Goal: Entertainment & Leisure: Consume media (video, audio)

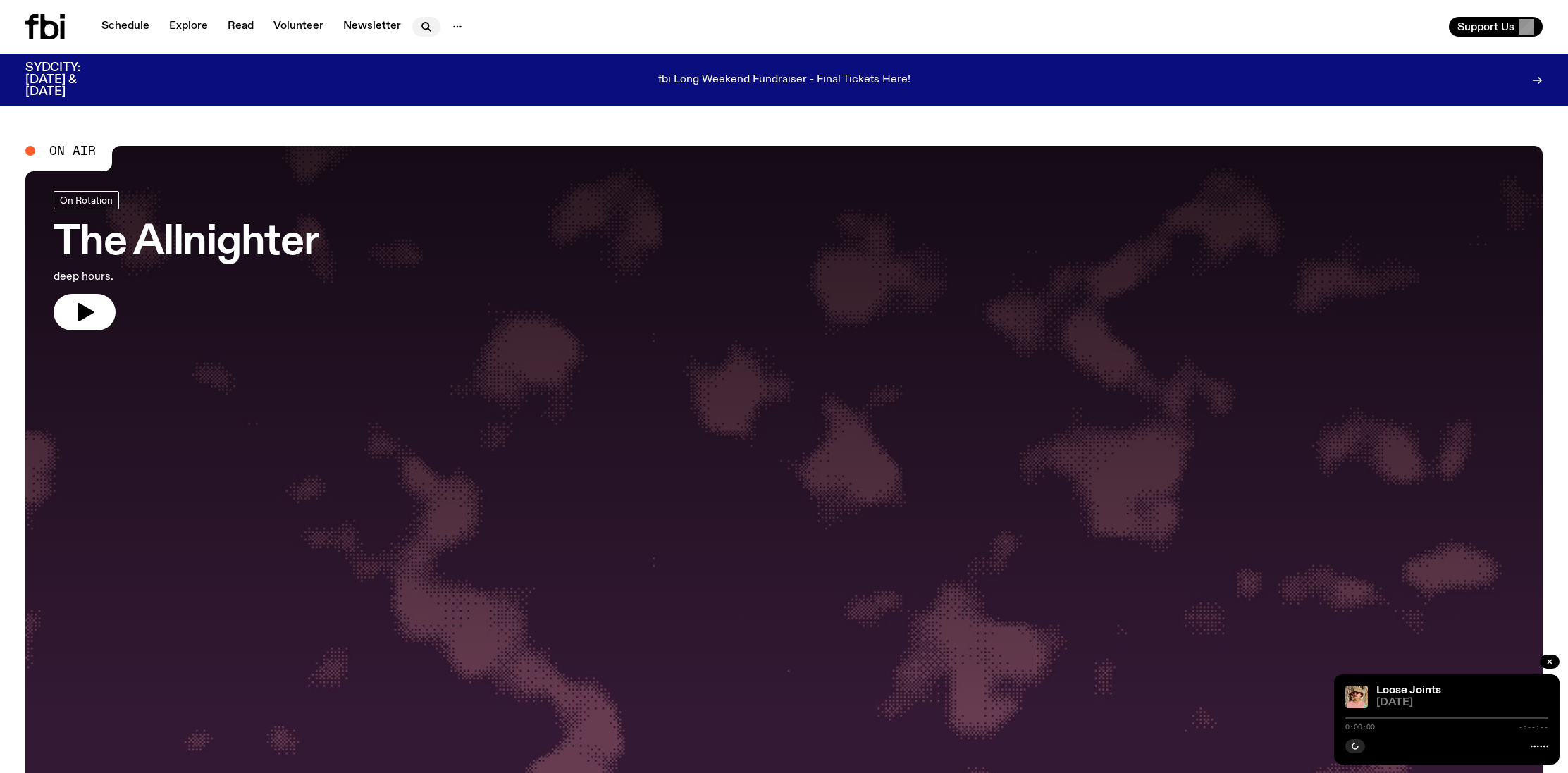
click at [422, 26] on icon "button" at bounding box center [426, 26] width 17 height 17
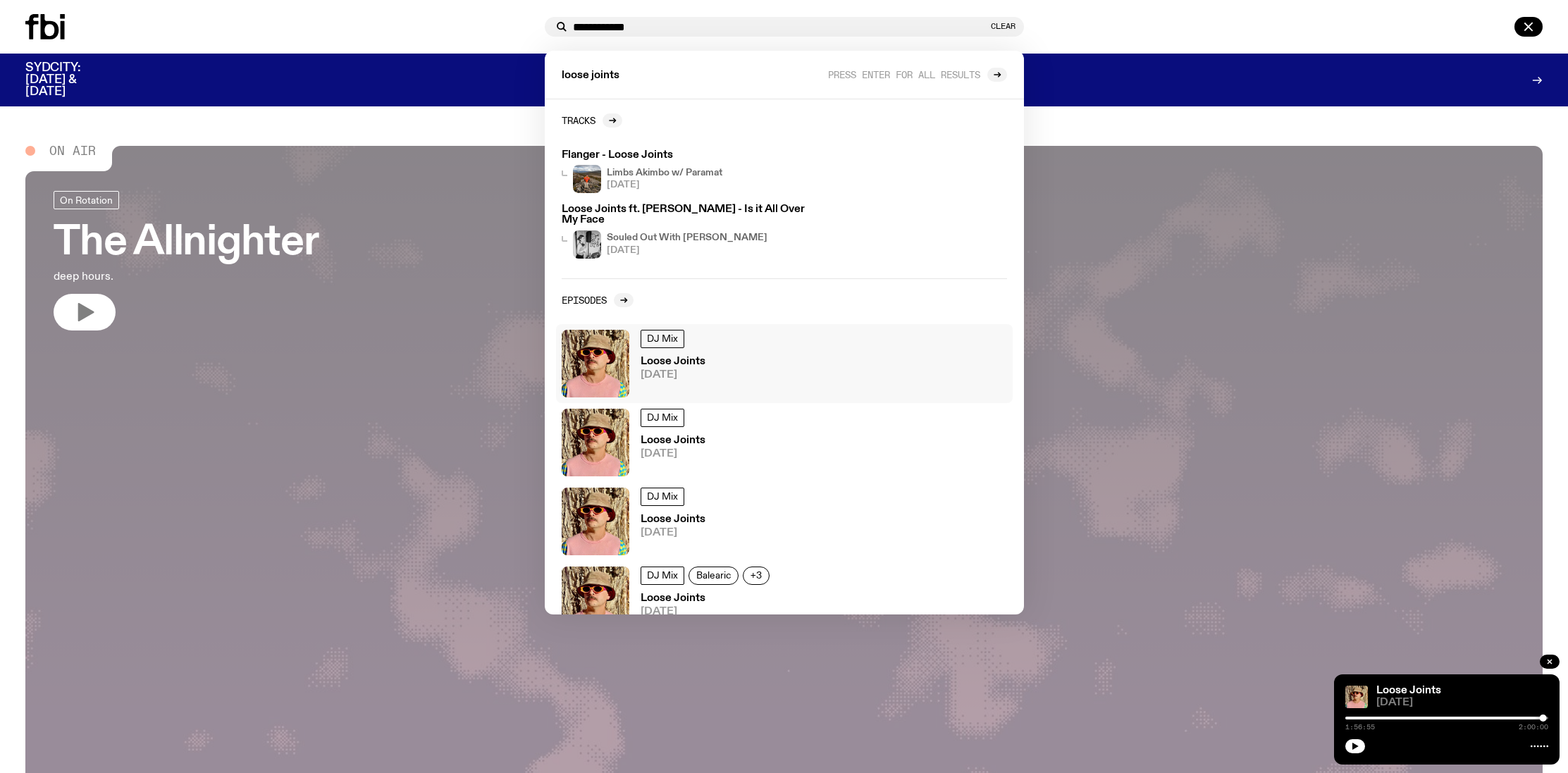
type input "**********"
click at [609, 348] on img at bounding box center [595, 363] width 67 height 67
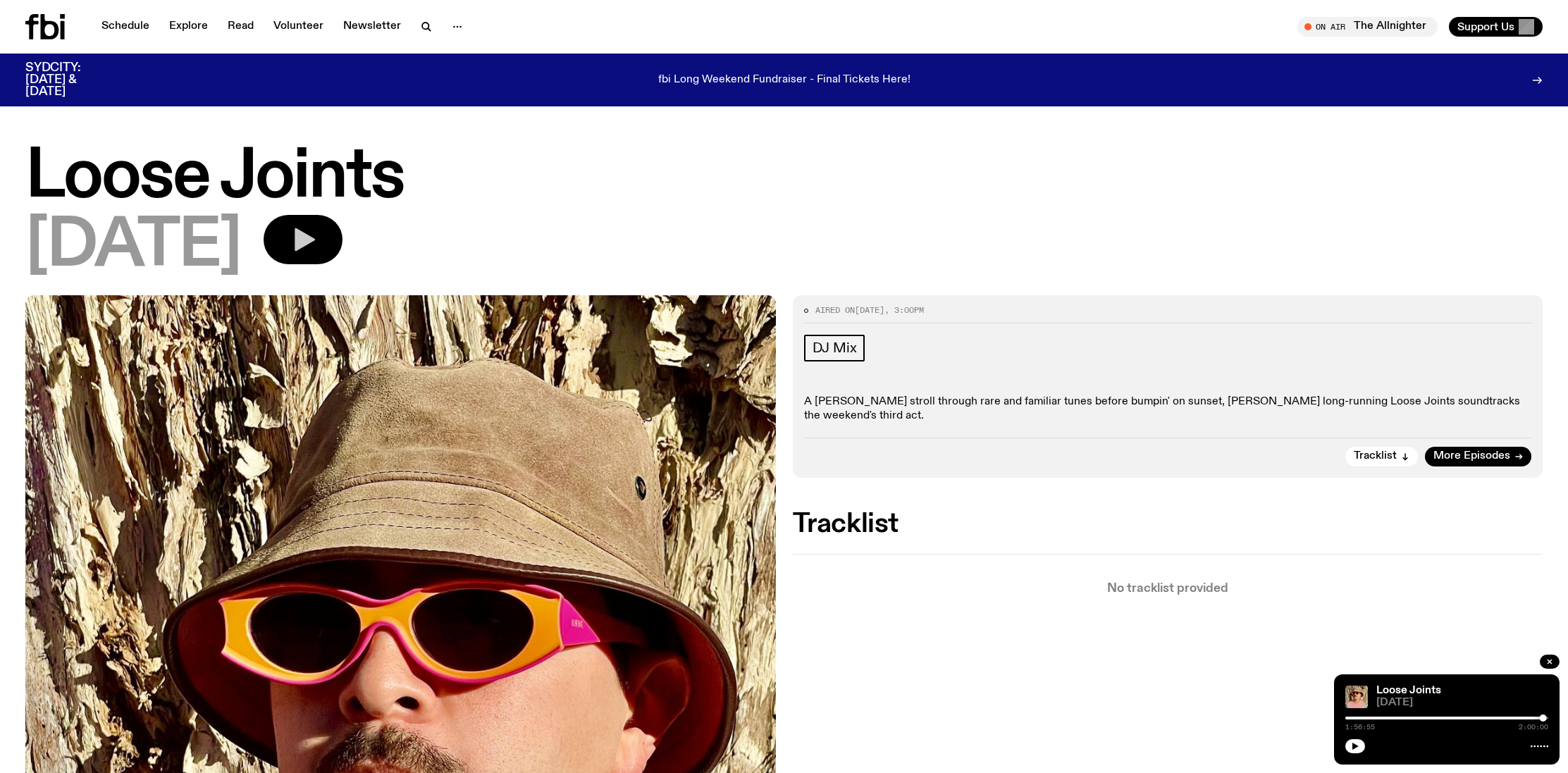
click at [315, 239] on icon "button" at bounding box center [304, 239] width 20 height 24
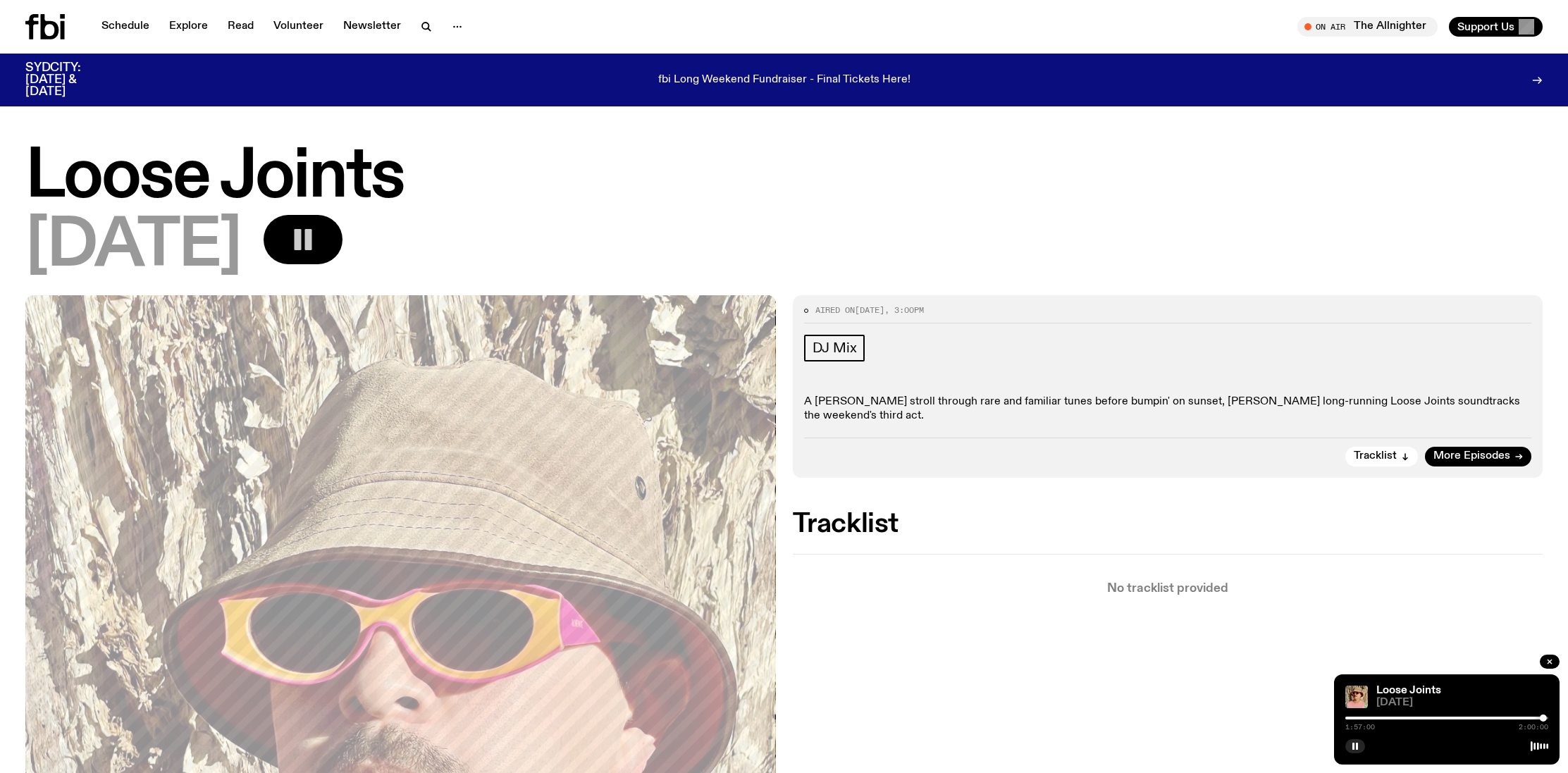
click at [1350, 720] on div "1:57:00 2:00:00" at bounding box center [1447, 721] width 203 height 17
click at [1349, 720] on div "1:57:01 2:00:00" at bounding box center [1447, 721] width 203 height 17
click at [1350, 719] on div "1:57:02 2:00:00" at bounding box center [1447, 721] width 203 height 17
click at [1351, 717] on div at bounding box center [1442, 718] width 203 height 3
click at [1357, 745] on rect "button" at bounding box center [1357, 746] width 2 height 7
